Goal: Information Seeking & Learning: Learn about a topic

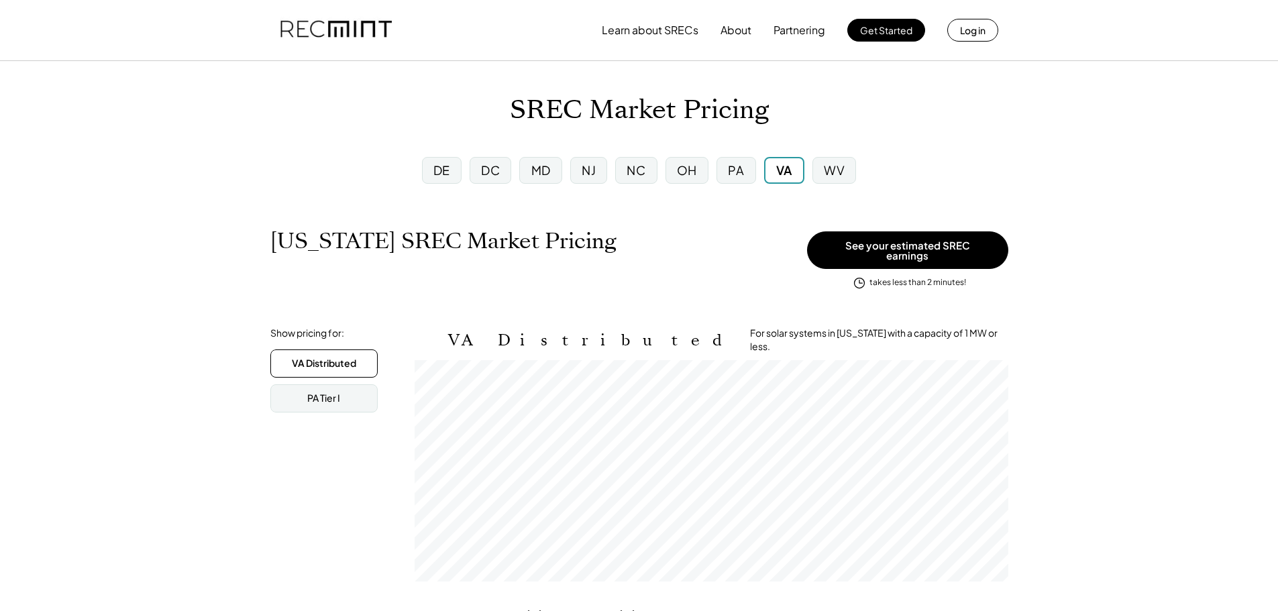
click at [727, 168] on div "PA" at bounding box center [735, 170] width 39 height 27
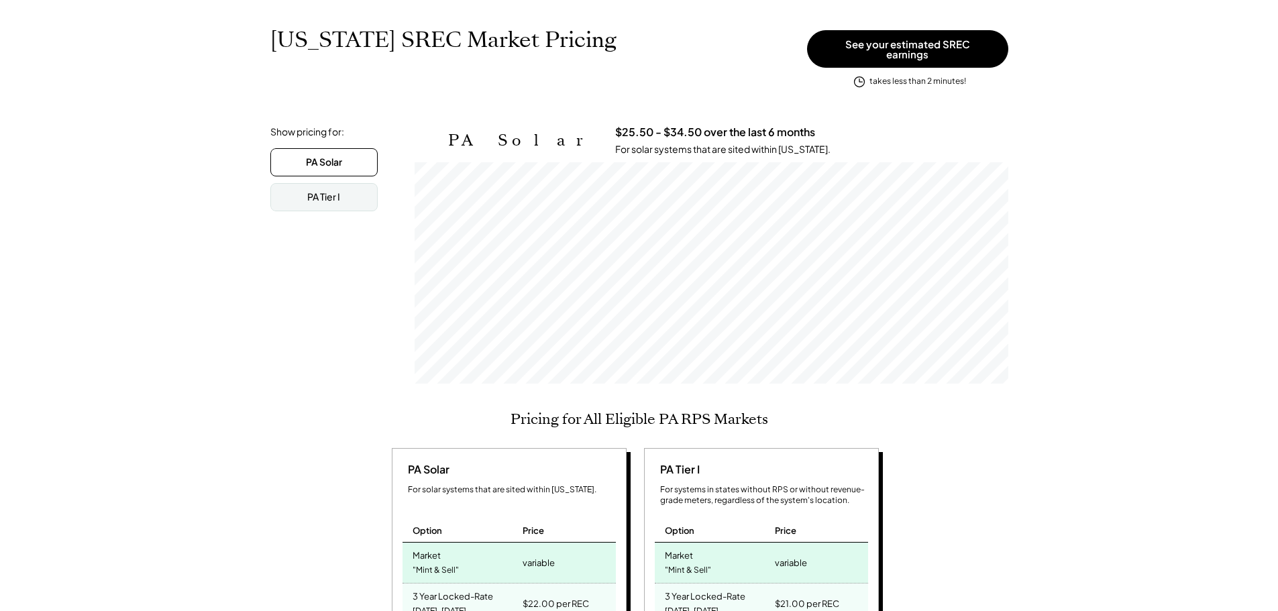
scroll to position [134, 0]
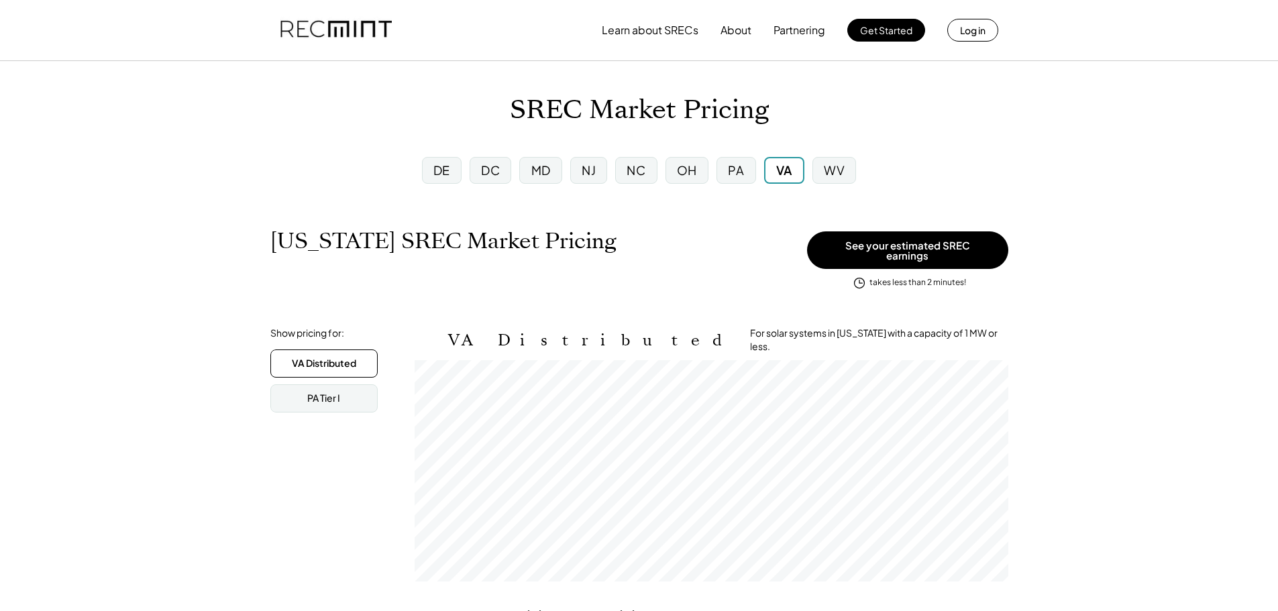
scroll to position [221, 594]
click at [501, 162] on div "DC" at bounding box center [491, 170] width 42 height 27
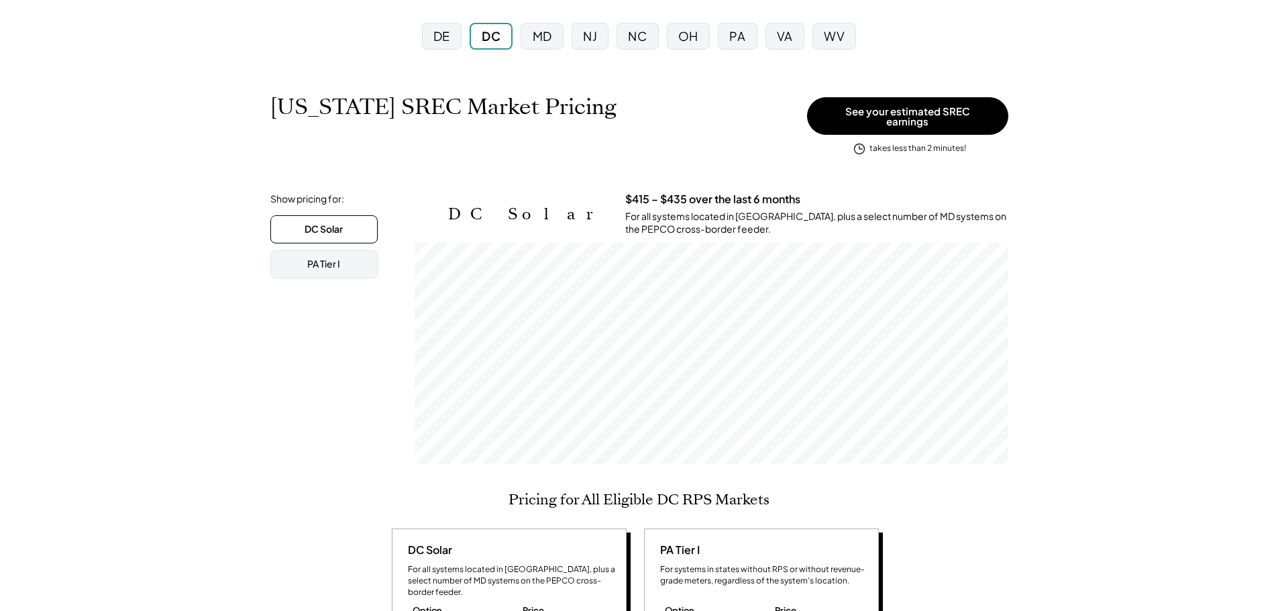
scroll to position [221, 594]
click at [347, 259] on div "PA Tier I" at bounding box center [323, 264] width 107 height 28
click at [345, 222] on div "DC Solar" at bounding box center [323, 229] width 107 height 28
click at [554, 44] on div "MD" at bounding box center [541, 36] width 42 height 27
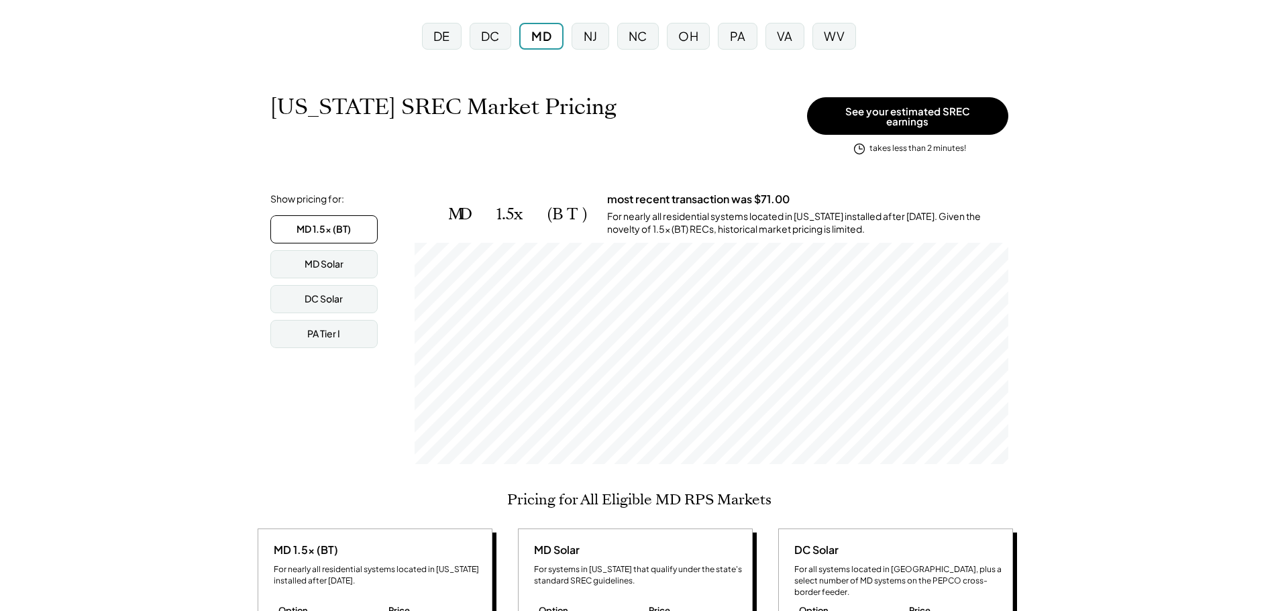
scroll to position [221, 594]
click at [343, 262] on div "MD Solar" at bounding box center [324, 264] width 39 height 13
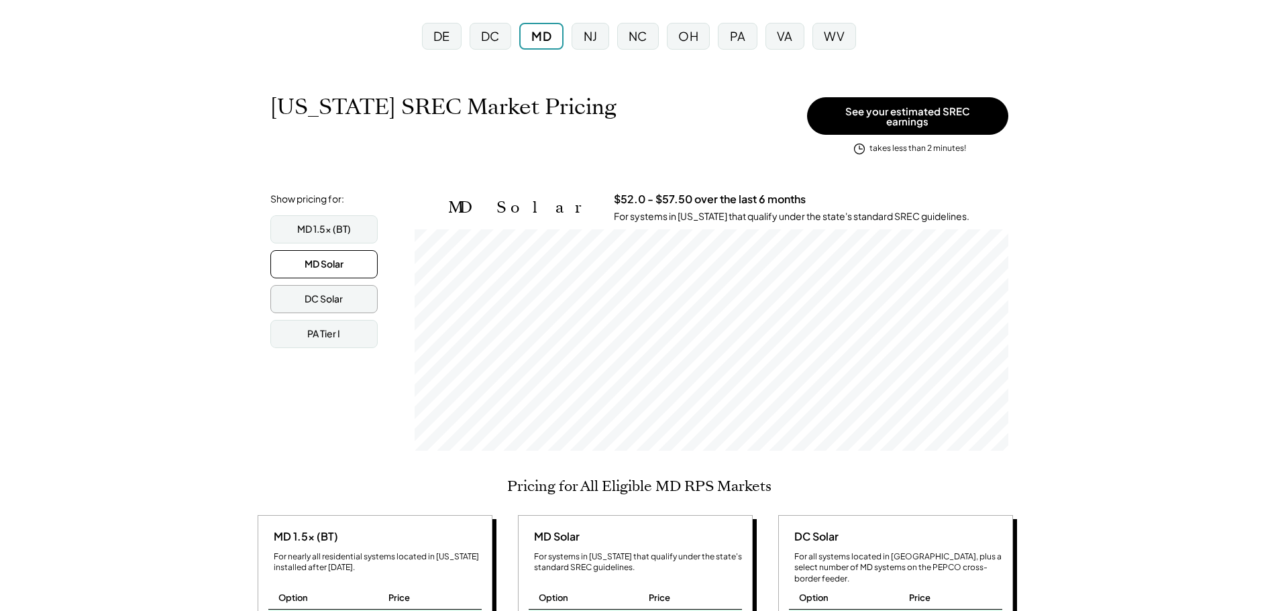
click at [350, 297] on div "DC Solar" at bounding box center [323, 299] width 107 height 28
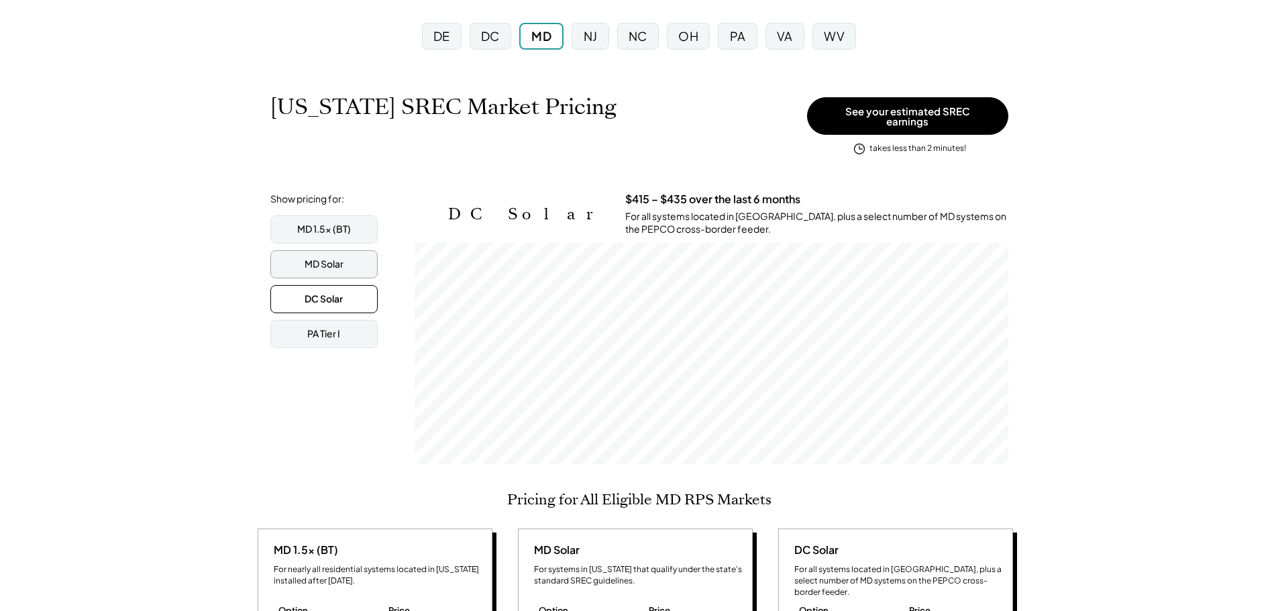
click at [338, 258] on div "MD Solar" at bounding box center [324, 264] width 39 height 13
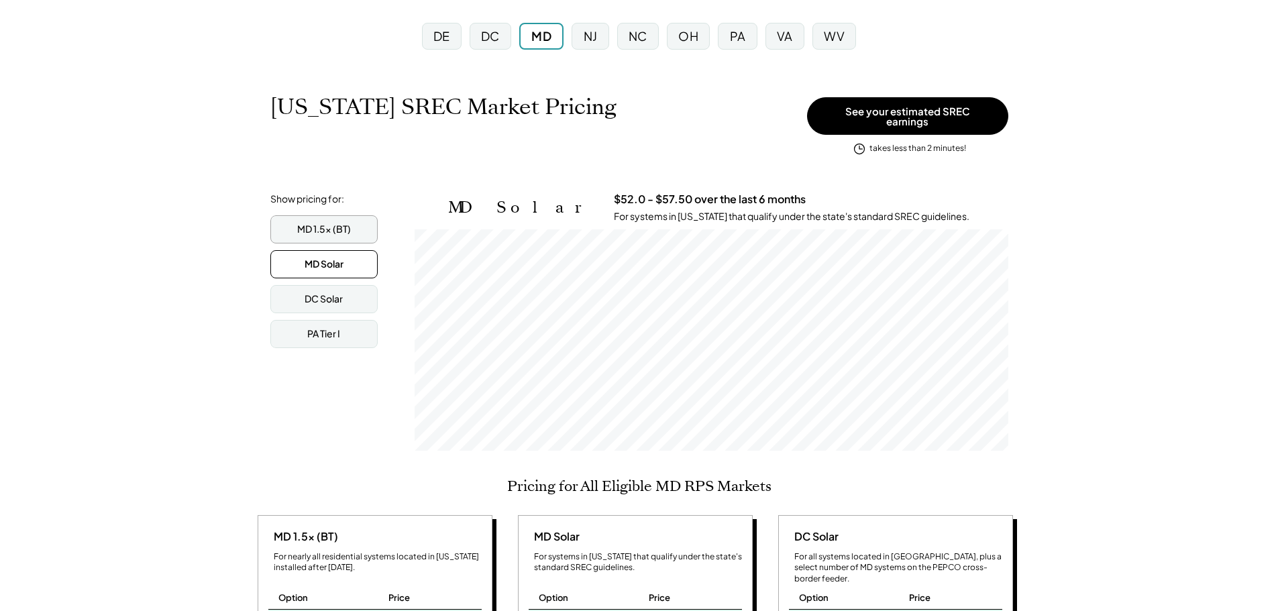
click at [329, 225] on div "MD 1.5x (BT)" at bounding box center [324, 229] width 54 height 13
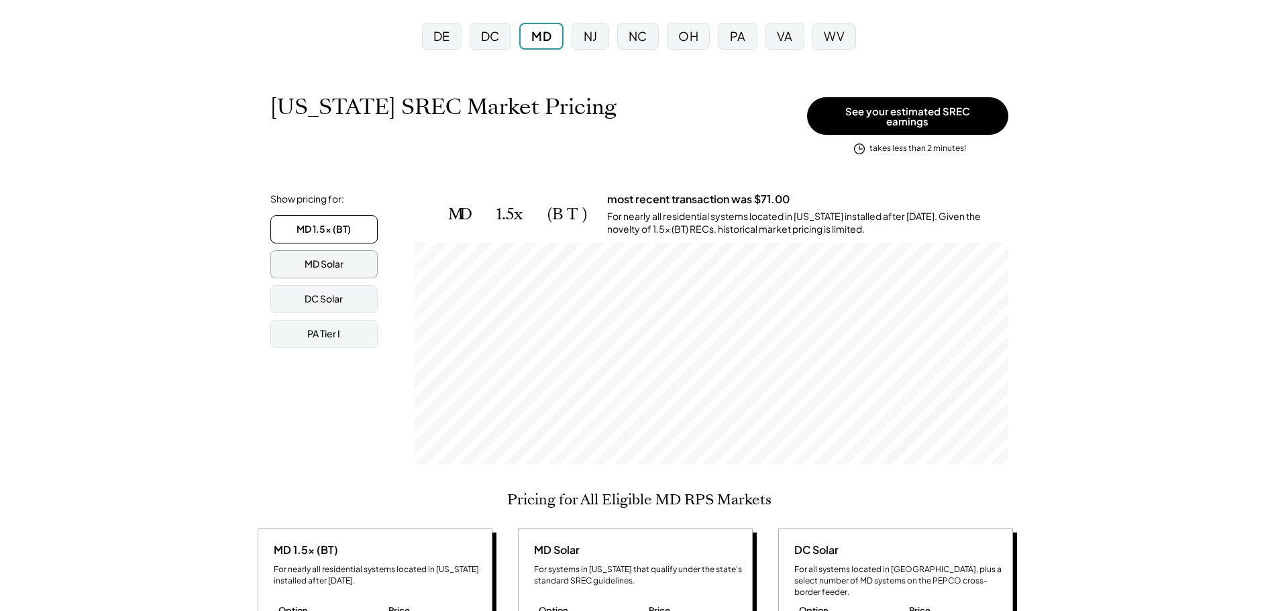
click at [315, 260] on div "MD Solar" at bounding box center [324, 264] width 39 height 13
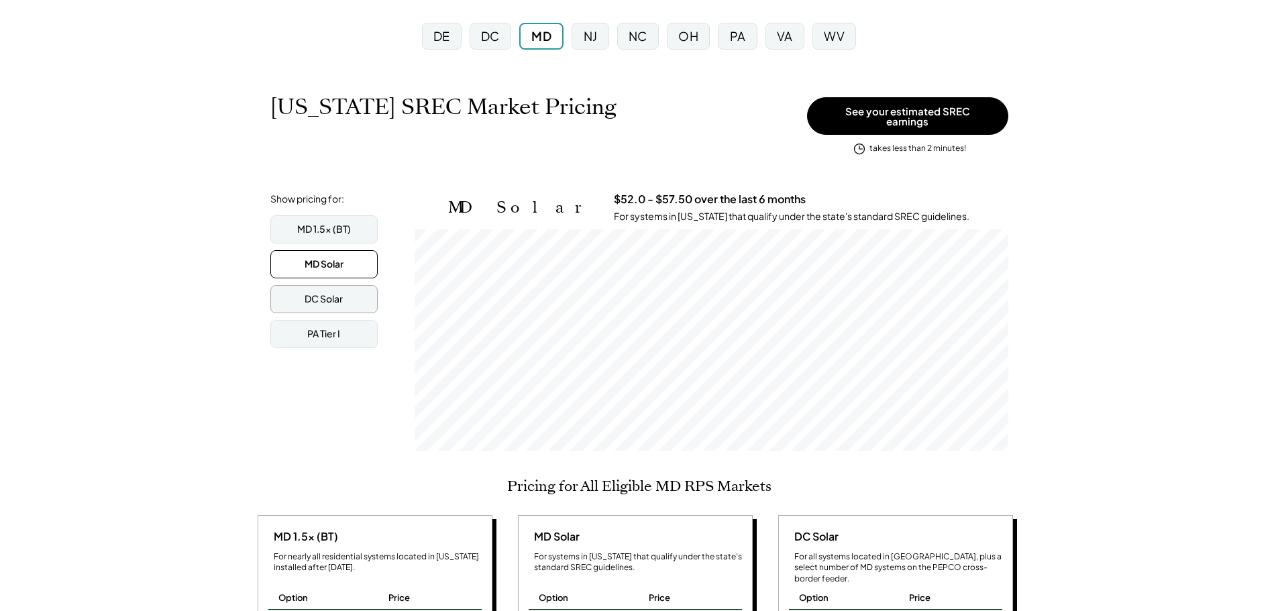
click at [327, 297] on div "DC Solar" at bounding box center [324, 298] width 38 height 13
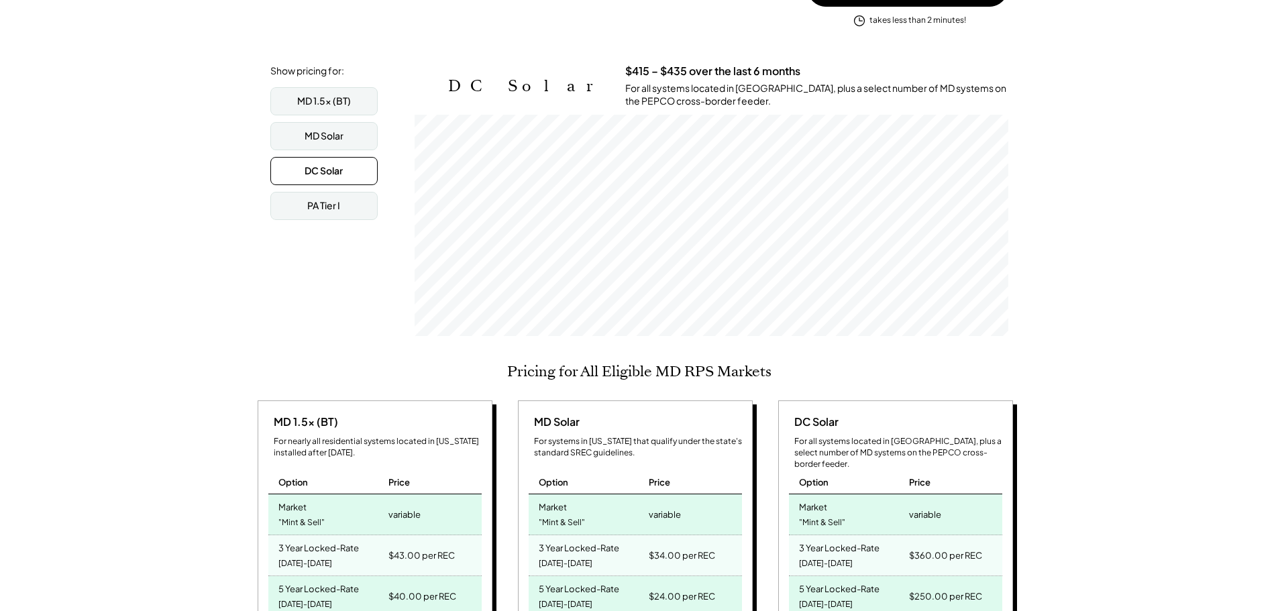
scroll to position [134, 0]
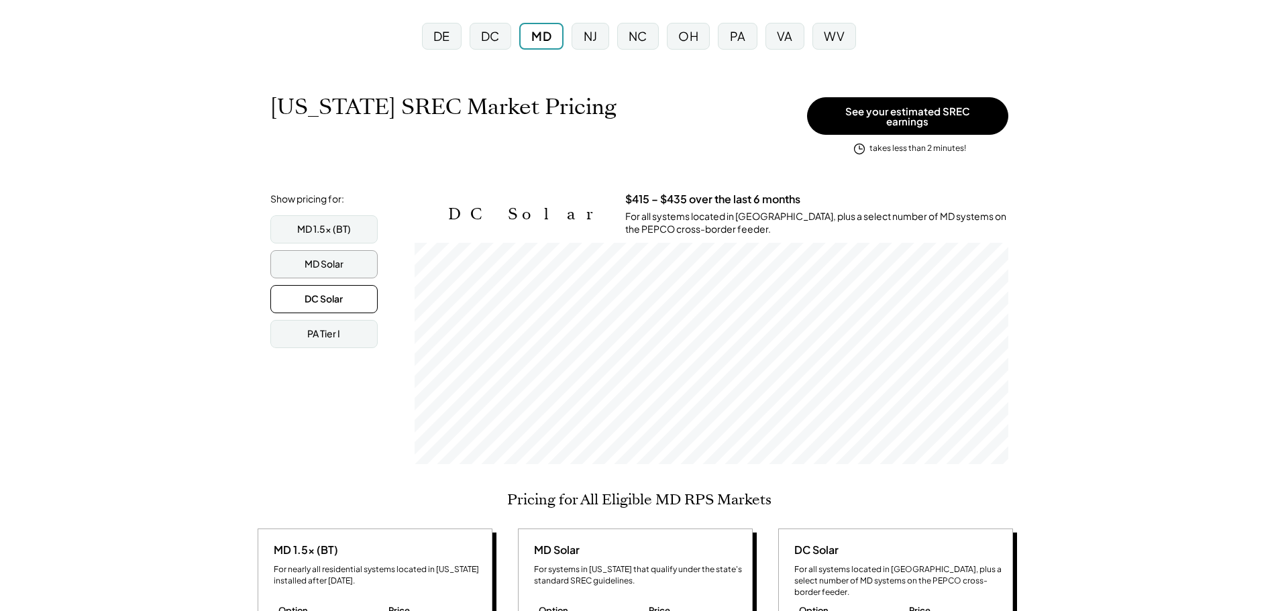
click at [351, 258] on div "MD Solar" at bounding box center [323, 264] width 107 height 28
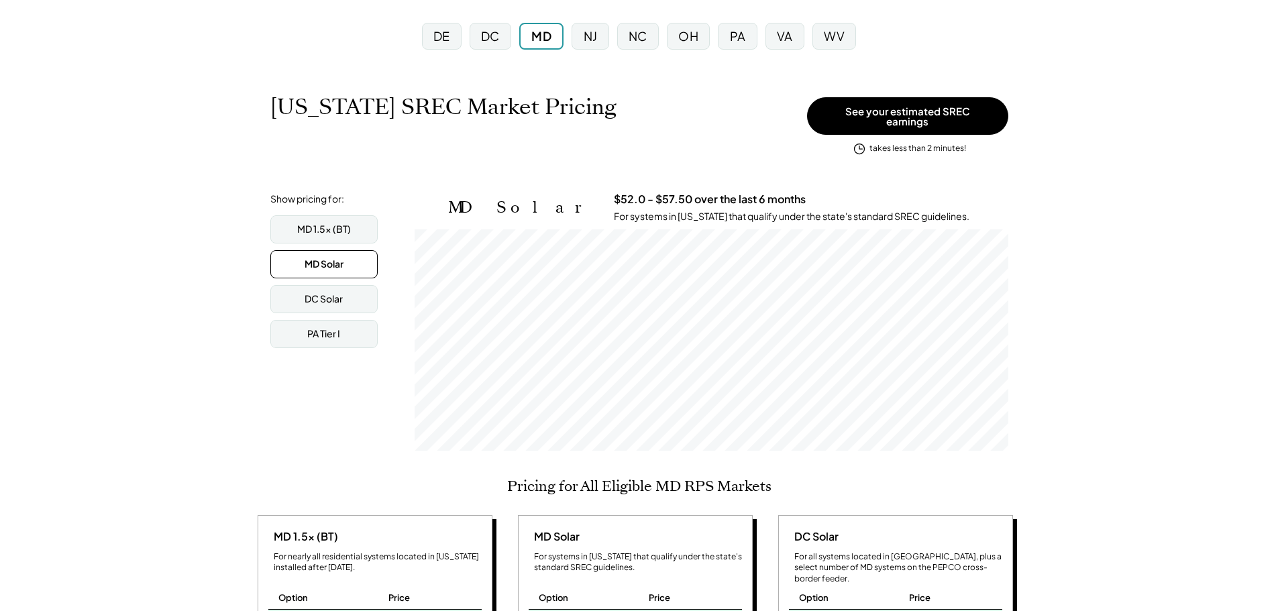
scroll to position [221, 594]
click at [323, 233] on div "MD 1.5x (BT)" at bounding box center [323, 229] width 107 height 28
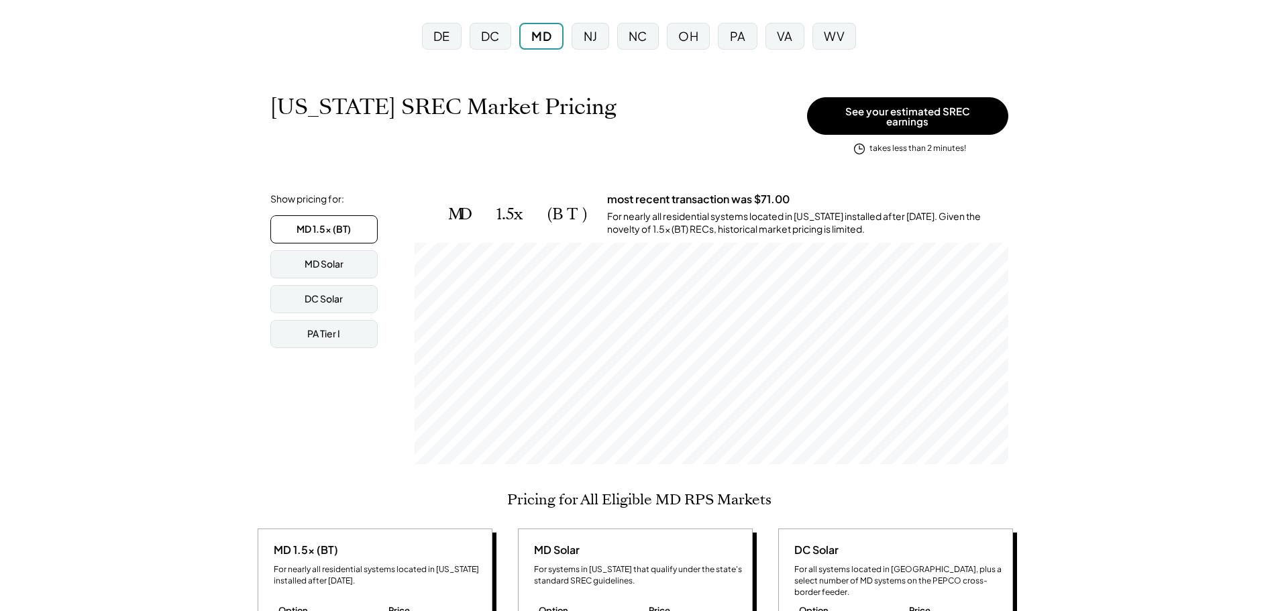
click at [755, 30] on div "PA" at bounding box center [737, 36] width 39 height 27
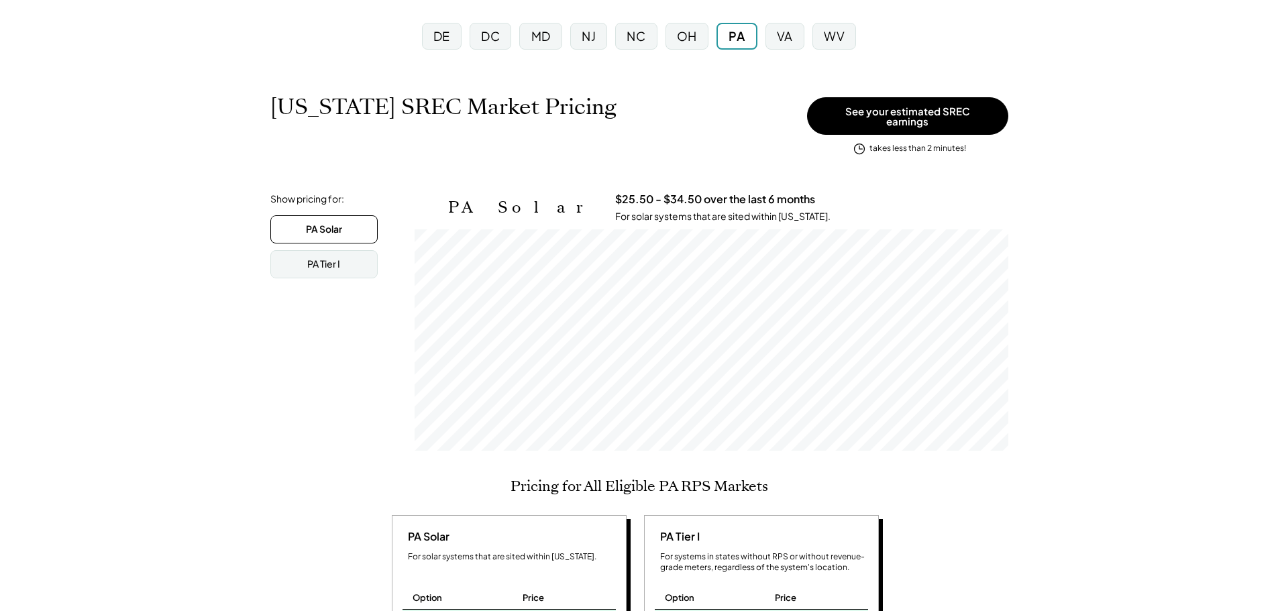
scroll to position [221, 594]
click at [341, 250] on div "PA Tier I" at bounding box center [323, 264] width 107 height 28
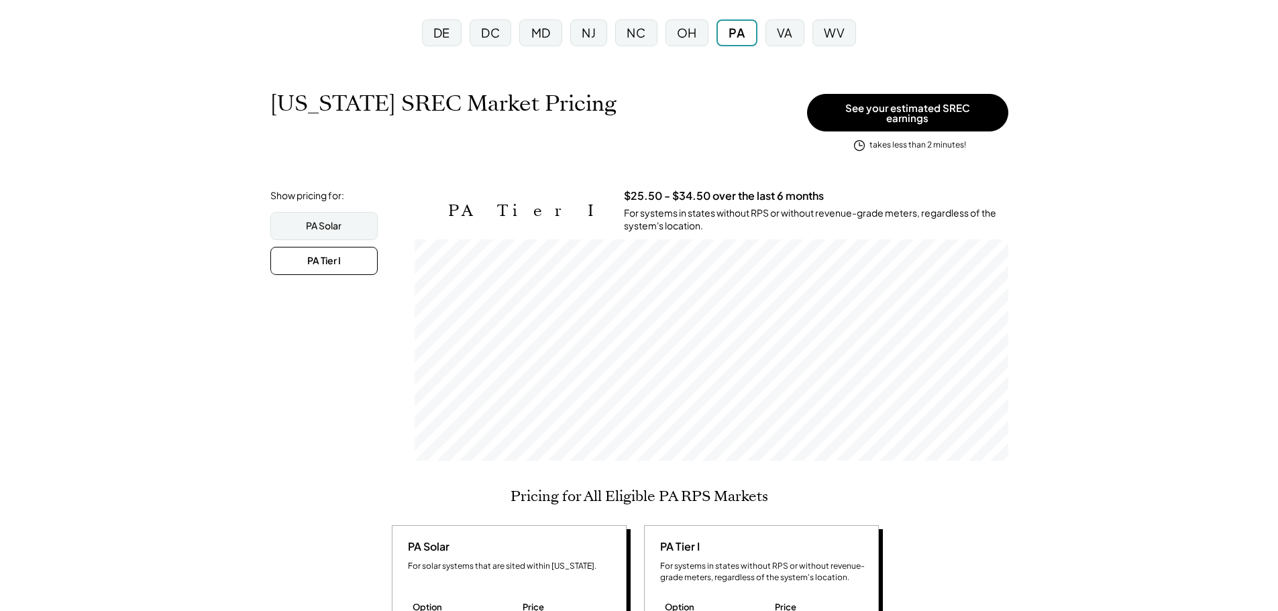
scroll to position [134, 0]
